Goal: Information Seeking & Learning: Learn about a topic

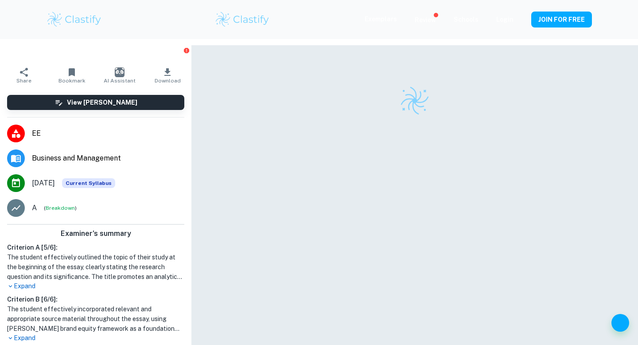
scroll to position [45, 0]
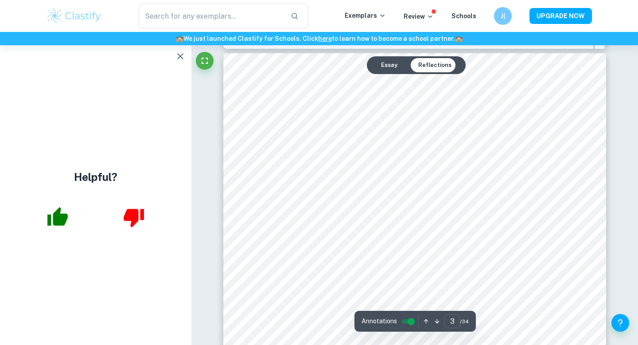
scroll to position [1218, 0]
click at [173, 54] on button "button" at bounding box center [181, 56] width 18 height 18
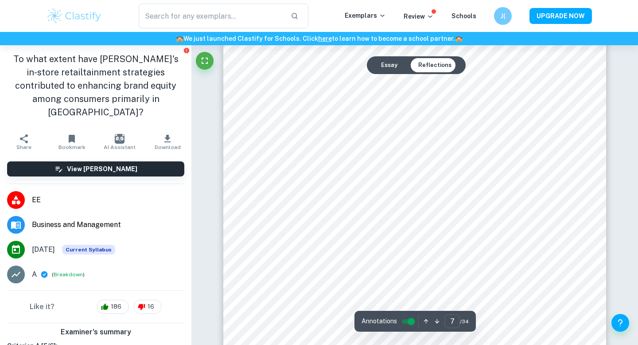
scroll to position [3629, 0]
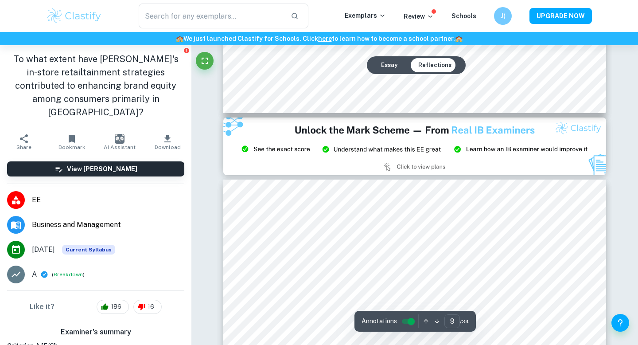
type input "8"
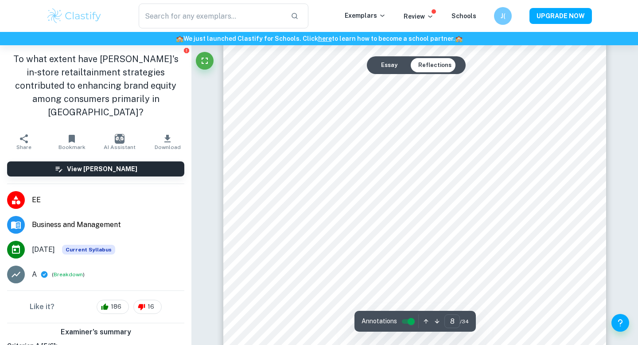
scroll to position [4004, 0]
